Goal: Use online tool/utility: Utilize a website feature to perform a specific function

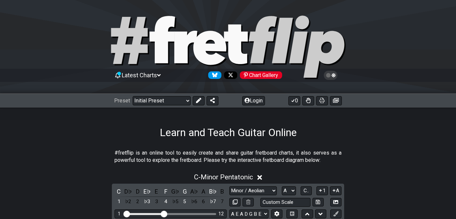
select select "Minor / Aeolian"
select select "A"
select select "A E A D G B E"
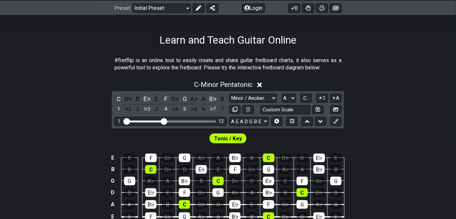
scroll to position [94, 0]
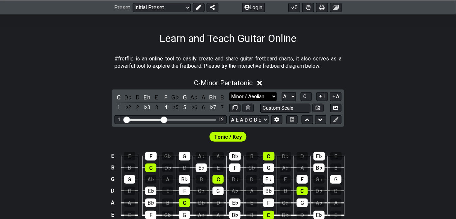
click at [267, 99] on select "Minor Pentatonic Click to edit Minor Pentatonic Major Pentatonic Minor Blues Ma…" at bounding box center [253, 96] width 48 height 9
click at [229, 92] on select "Minor Pentatonic Click to edit Minor Pentatonic Major Pentatonic Minor Blues Ma…" at bounding box center [253, 96] width 48 height 9
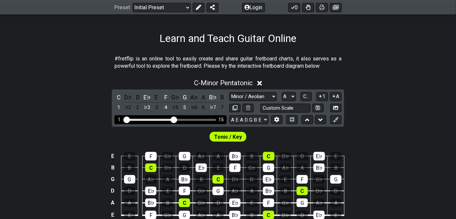
drag, startPoint x: 165, startPoint y: 119, endPoint x: 174, endPoint y: 121, distance: 9.4
click at [174, 119] on input "Visible fret range" at bounding box center [171, 119] width 94 height 0
select select "Minor Pentatonic"
select select "C"
select select "E A D G B E"
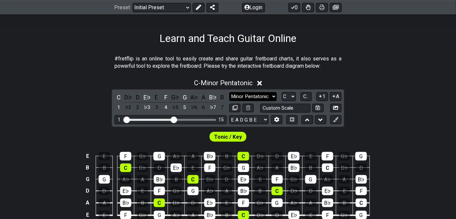
click at [254, 95] on select "Minor Pentatonic Click to edit Minor Pentatonic Major Pentatonic Minor Blues Ma…" at bounding box center [253, 96] width 48 height 9
select select "Minor / Aeolian"
click at [229, 92] on select "Minor Pentatonic Click to edit Minor Pentatonic Major Pentatonic Minor Blues Ma…" at bounding box center [253, 96] width 48 height 9
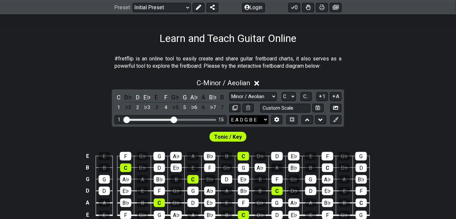
click at [258, 121] on select "E A D G B E E A D G B E E A D G B E B E A D F♯ B A D G C E A D A D G B E E♭ A♭ …" at bounding box center [248, 119] width 39 height 9
drag, startPoint x: 258, startPoint y: 121, endPoint x: 260, endPoint y: 115, distance: 5.8
click at [258, 121] on select "E A D G B E E A D G B E E A D G B E B E A D F♯ B A D G C E A D A D G B E E♭ A♭ …" at bounding box center [248, 119] width 39 height 9
click at [229, 115] on select "E A D G B E E A D G B E E A D G B E B E A D F♯ B A D G C E A D A D G B E E♭ A♭ …" at bounding box center [248, 119] width 39 height 9
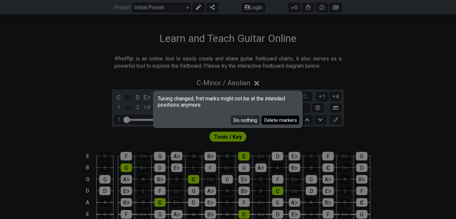
click at [273, 121] on button "Delete markers" at bounding box center [281, 120] width 38 height 9
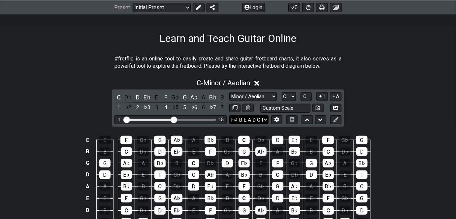
click at [259, 117] on select "E A D G B E E A D G B E E A D G B E B E A D F♯ B A D G C E A D A D G B E E♭ A♭ …" at bounding box center [248, 119] width 39 height 9
select select "A E A D G B E"
click at [229, 115] on select "E A D G B E E A D G B E E A D G B E B E A D F♯ B A D G C E A D A D G B E E♭ A♭ …" at bounding box center [248, 119] width 39 height 9
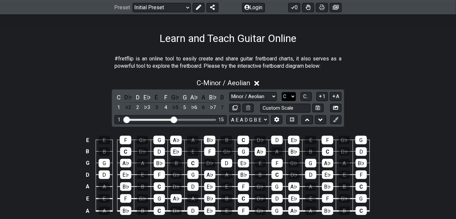
drag, startPoint x: 287, startPoint y: 103, endPoint x: 289, endPoint y: 99, distance: 4.6
click at [287, 103] on div "Minor Pentatonic Click to edit Minor Pentatonic Major Pentatonic Minor Blues Ma…" at bounding box center [285, 102] width 112 height 20
click at [290, 98] on select "A♭ A A♯ B♭ B C C♯ D♭ D D♯ E♭ E F F♯ G♭ G G♯" at bounding box center [289, 96] width 14 height 9
select select "A"
click at [282, 92] on select "A♭ A A♯ B♭ B C C♯ D♭ D D♯ E♭ E F F♯ G♭ G G♯" at bounding box center [289, 96] width 14 height 9
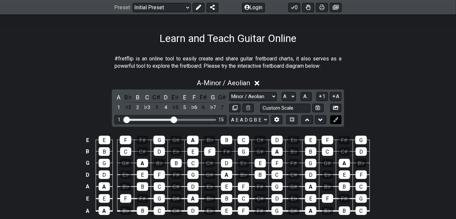
click at [334, 119] on icon at bounding box center [335, 119] width 5 height 5
click at [186, 6] on select "Welcome to #fretflip! Initial Preset Custom Preset Minor Pentatonic Major Penta…" at bounding box center [162, 7] width 58 height 9
drag, startPoint x: 199, startPoint y: 8, endPoint x: 207, endPoint y: 16, distance: 11.2
click at [199, 8] on icon at bounding box center [198, 7] width 5 height 5
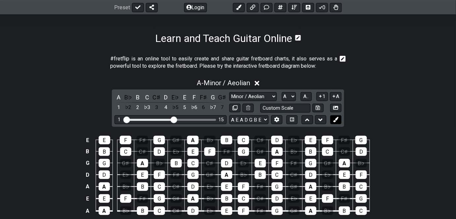
click at [337, 121] on icon at bounding box center [335, 119] width 5 height 5
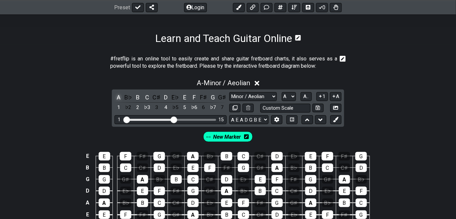
click at [120, 95] on div "A" at bounding box center [119, 97] width 9 height 9
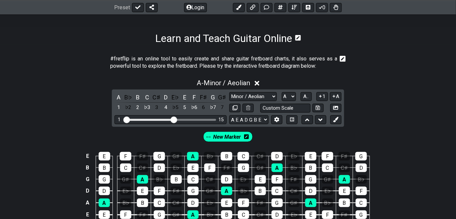
click at [234, 137] on span "New Marker" at bounding box center [227, 137] width 28 height 10
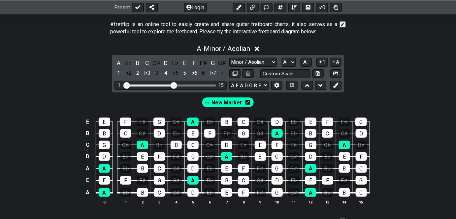
scroll to position [137, 0]
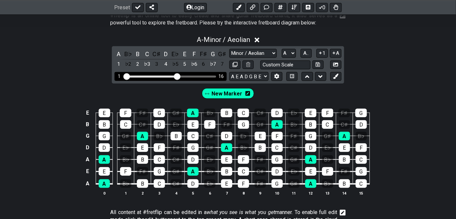
drag, startPoint x: 173, startPoint y: 76, endPoint x: 178, endPoint y: 76, distance: 5.0
click at [178, 76] on input "Visible fret range" at bounding box center [171, 76] width 94 height 0
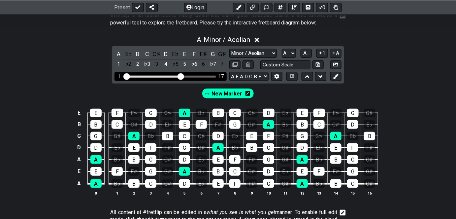
drag, startPoint x: 178, startPoint y: 76, endPoint x: 182, endPoint y: 75, distance: 4.7
click at [182, 76] on input "Visible fret range" at bounding box center [171, 76] width 94 height 0
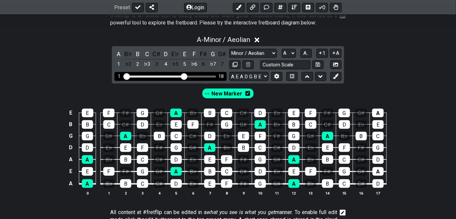
click at [185, 76] on input "Visible fret range" at bounding box center [171, 76] width 94 height 0
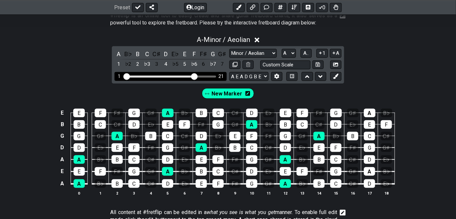
drag, startPoint x: 185, startPoint y: 75, endPoint x: 195, endPoint y: 74, distance: 10.0
click at [195, 76] on input "Visible fret range" at bounding box center [171, 76] width 94 height 0
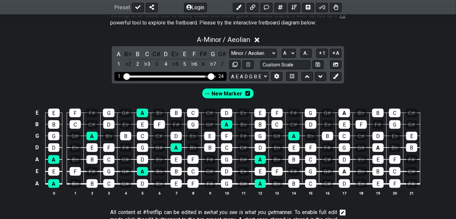
drag, startPoint x: 195, startPoint y: 74, endPoint x: 210, endPoint y: 75, distance: 15.6
click at [210, 76] on input "Visible fret range" at bounding box center [171, 76] width 94 height 0
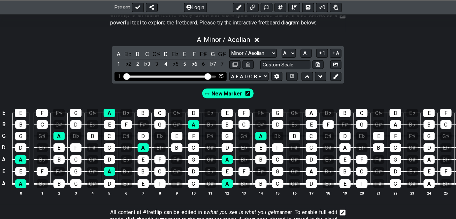
click at [208, 76] on input "Visible fret range" at bounding box center [171, 76] width 94 height 0
click at [205, 76] on input "Visible fret range" at bounding box center [171, 76] width 94 height 0
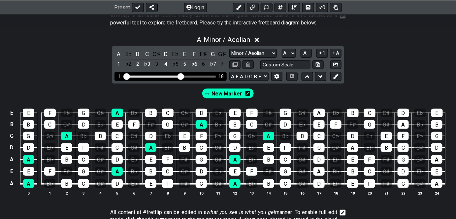
drag, startPoint x: 198, startPoint y: 77, endPoint x: 181, endPoint y: 80, distance: 17.2
click at [181, 76] on input "Visible fret range" at bounding box center [171, 76] width 94 height 0
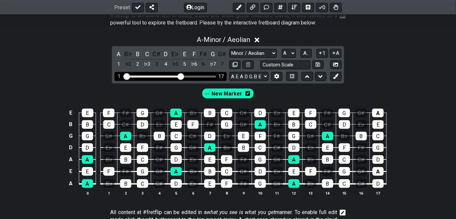
click at [182, 76] on input "Visible fret range" at bounding box center [171, 76] width 94 height 0
